Goal: Manage account settings

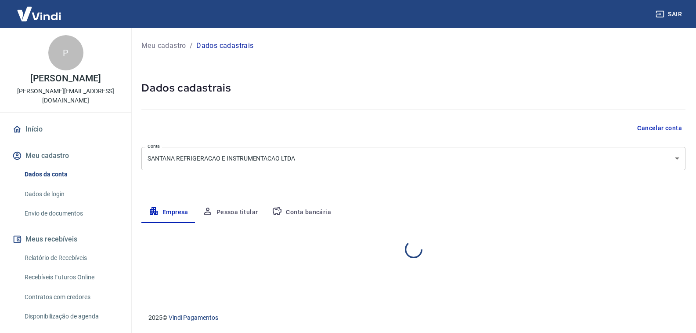
select select "SP"
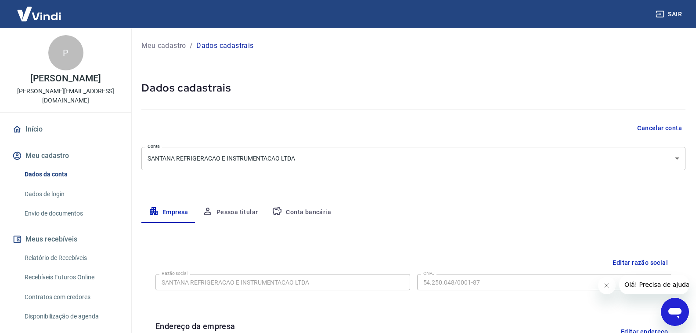
drag, startPoint x: 229, startPoint y: 218, endPoint x: 238, endPoint y: 213, distance: 10.0
click at [232, 217] on button "Pessoa titular" at bounding box center [231, 212] width 70 height 21
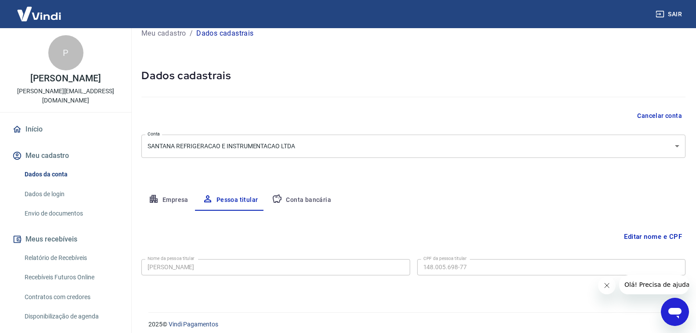
scroll to position [19, 0]
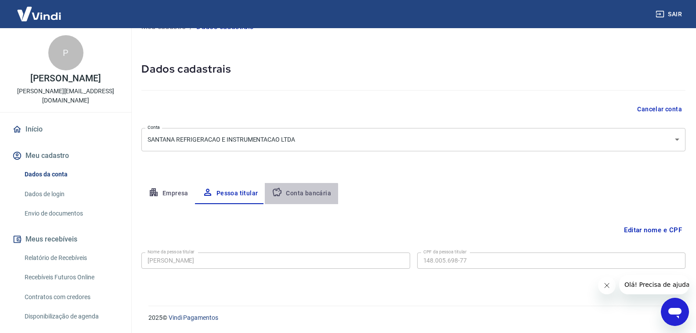
click at [295, 199] on button "Conta bancária" at bounding box center [301, 193] width 73 height 21
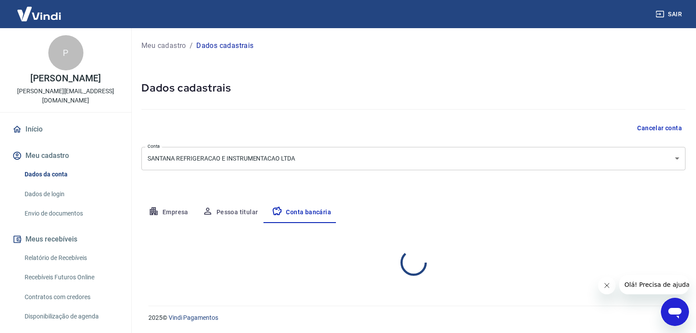
scroll to position [0, 0]
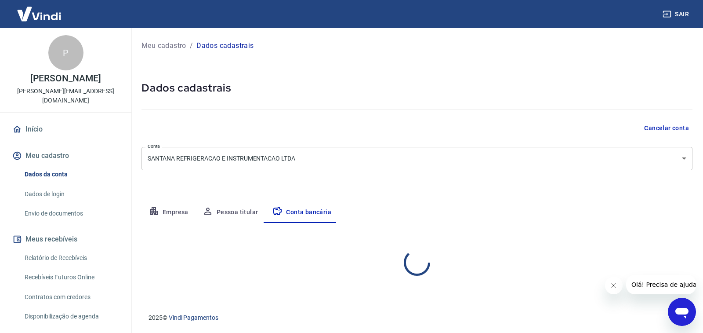
select select "1"
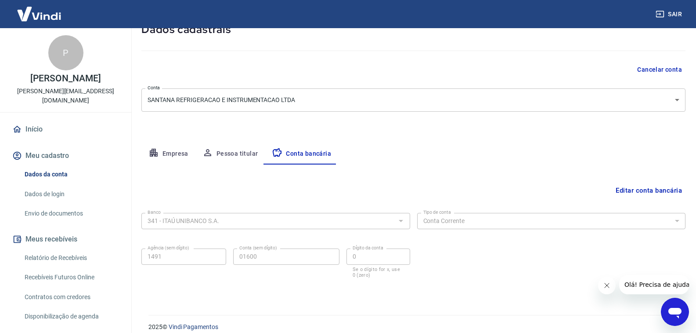
scroll to position [68, 0]
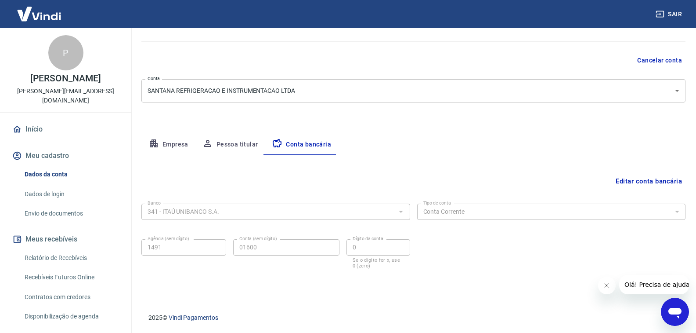
click at [60, 185] on link "Dados de login" at bounding box center [71, 194] width 100 height 18
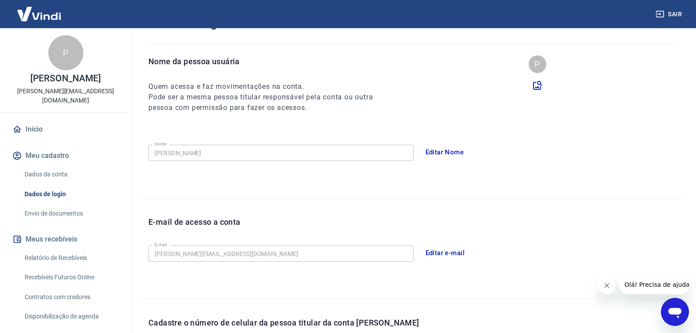
scroll to position [200, 0]
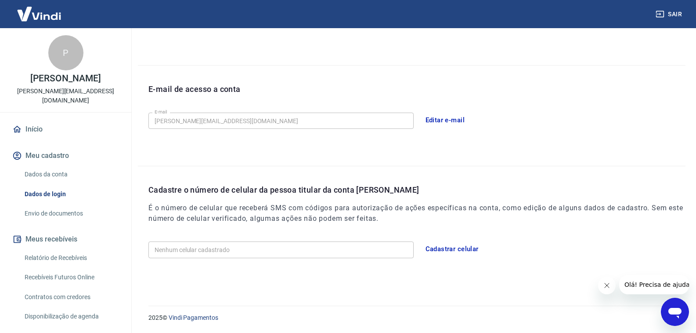
click at [67, 206] on link "Envio de documentos" at bounding box center [71, 213] width 100 height 18
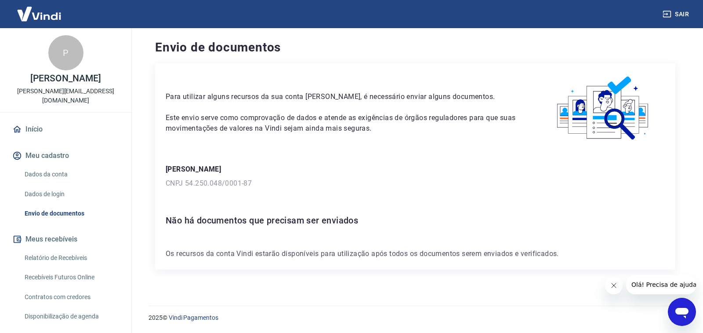
drag, startPoint x: 44, startPoint y: 243, endPoint x: 48, endPoint y: 240, distance: 4.8
click at [45, 249] on link "Relatório de Recebíveis" at bounding box center [71, 258] width 100 height 18
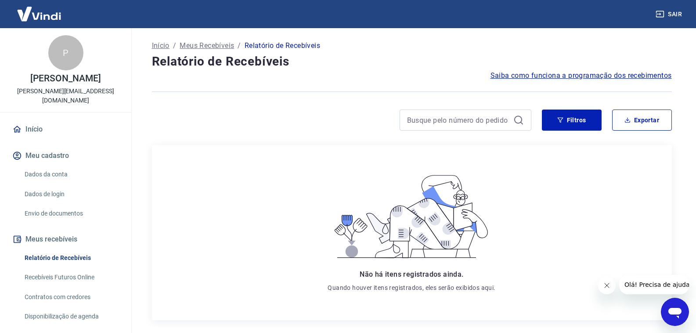
click at [81, 268] on link "Recebíveis Futuros Online" at bounding box center [71, 277] width 100 height 18
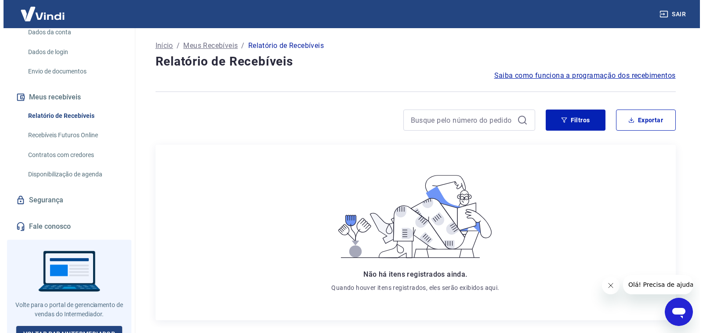
scroll to position [142, 0]
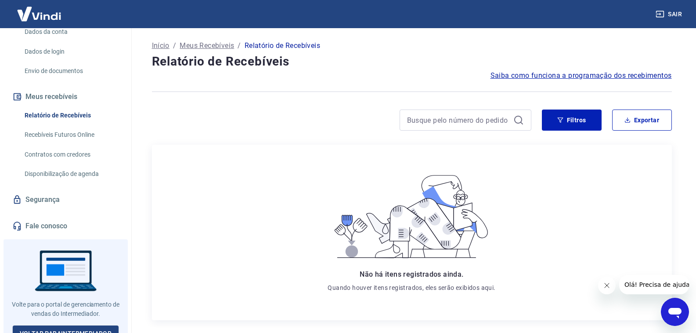
click at [44, 190] on link "Segurança" at bounding box center [66, 199] width 110 height 19
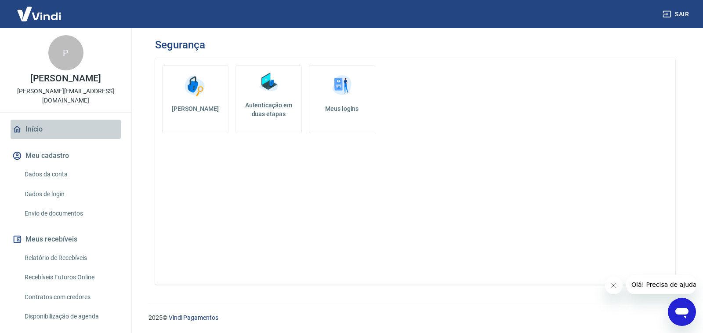
click at [74, 120] on link "Início" at bounding box center [66, 129] width 110 height 19
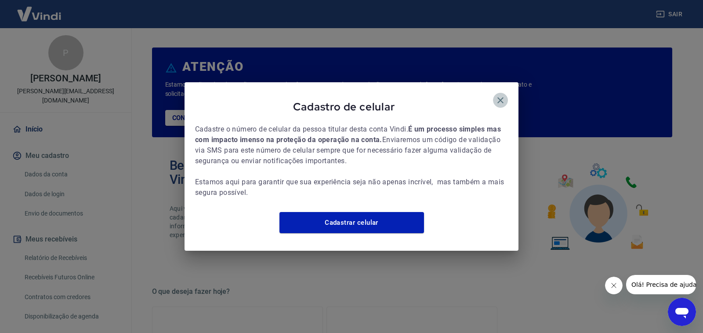
click at [500, 95] on icon "button" at bounding box center [500, 100] width 11 height 11
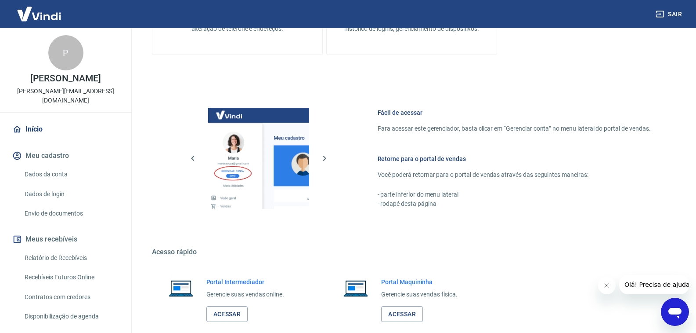
scroll to position [443, 0]
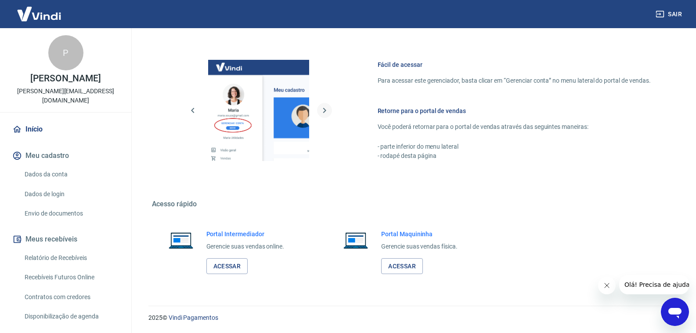
click at [325, 109] on icon "button" at bounding box center [324, 110] width 3 height 5
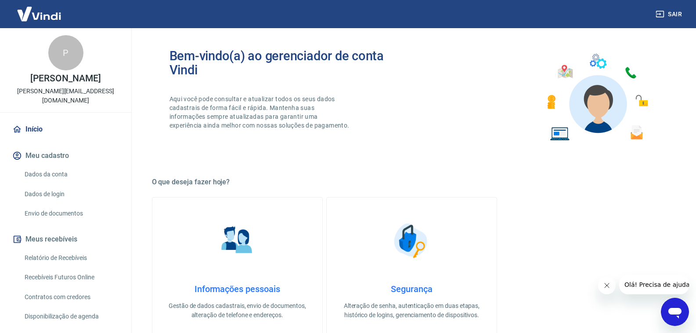
scroll to position [0, 0]
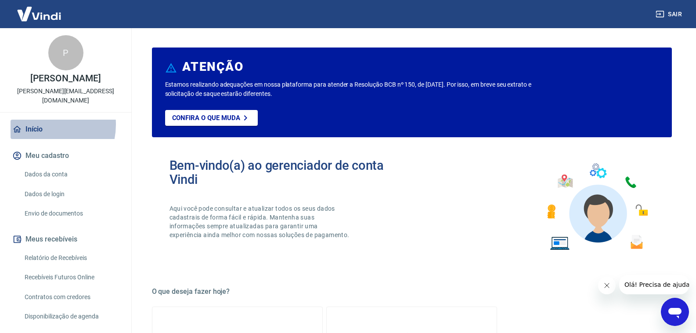
click at [41, 120] on link "Início" at bounding box center [66, 129] width 110 height 19
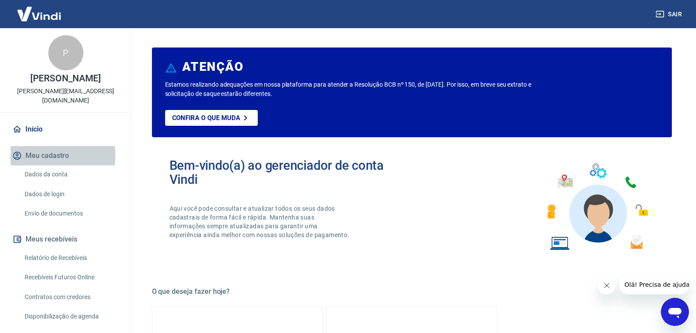
click at [61, 146] on button "Meu cadastro" at bounding box center [66, 155] width 110 height 19
click at [56, 165] on link "Dados da conta" at bounding box center [71, 174] width 100 height 18
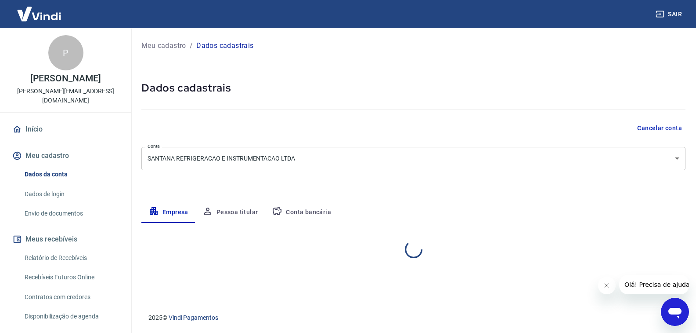
select select "SP"
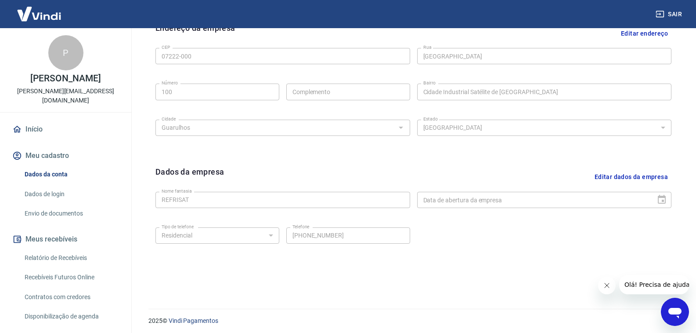
scroll to position [301, 0]
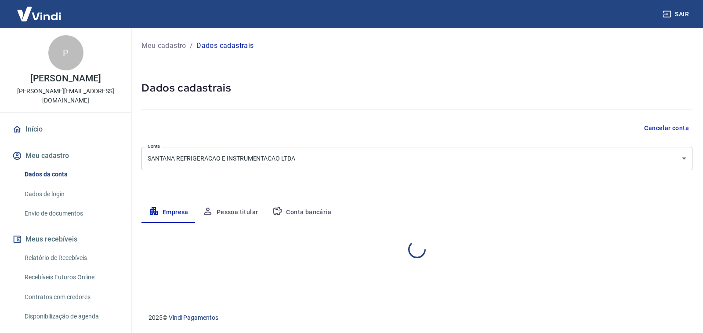
select select "SP"
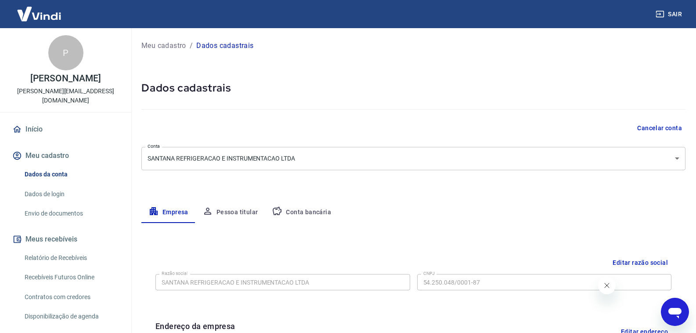
click at [667, 304] on icon "Abrir janela de mensagens" at bounding box center [675, 312] width 16 height 16
